Goal: Navigation & Orientation: Find specific page/section

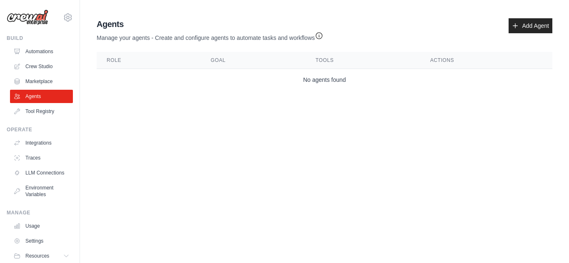
click at [37, 20] on img at bounding box center [28, 18] width 42 height 16
click at [30, 51] on link "Automations" at bounding box center [42, 51] width 63 height 13
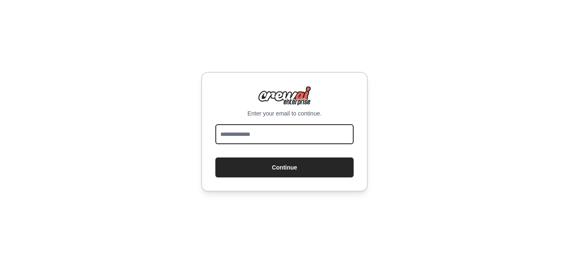
click at [263, 137] on input "email" at bounding box center [284, 134] width 138 height 20
type input "**********"
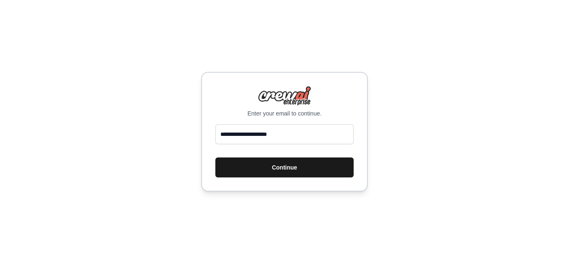
click at [284, 167] on button "Continue" at bounding box center [284, 168] width 138 height 20
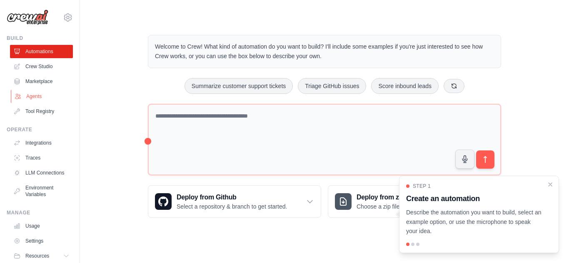
click at [41, 100] on link "Agents" at bounding box center [42, 96] width 63 height 13
click at [31, 173] on link "LLM Connections" at bounding box center [42, 173] width 63 height 13
